Goal: Task Accomplishment & Management: Use online tool/utility

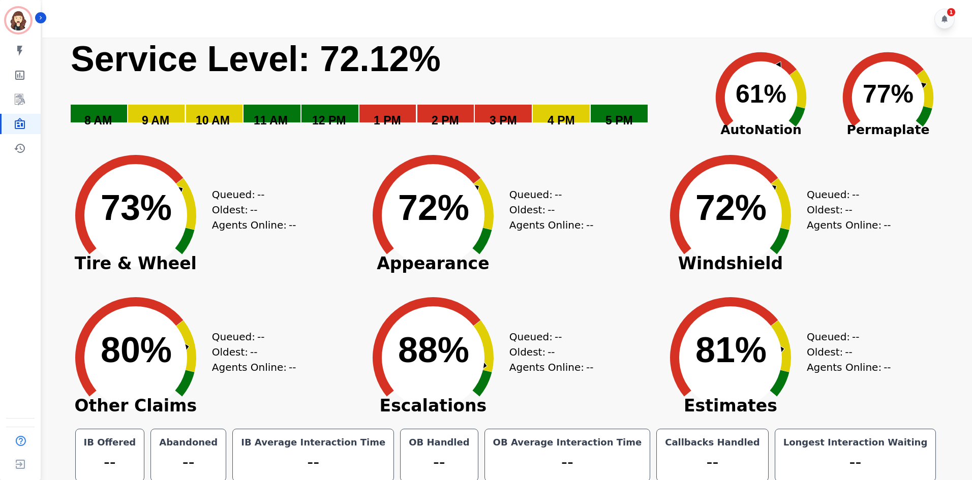
scroll to position [6, 0]
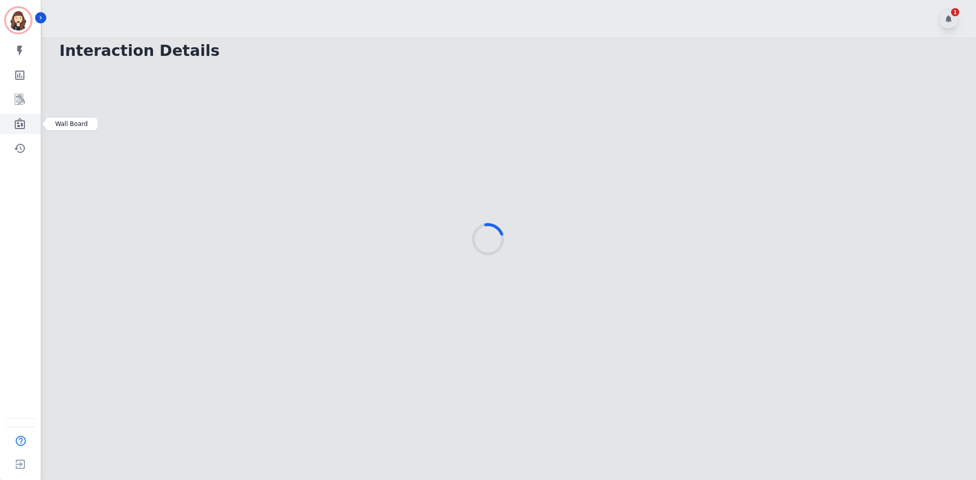
click at [19, 126] on icon "Sidebar" at bounding box center [20, 123] width 10 height 11
